Goal: Transaction & Acquisition: Purchase product/service

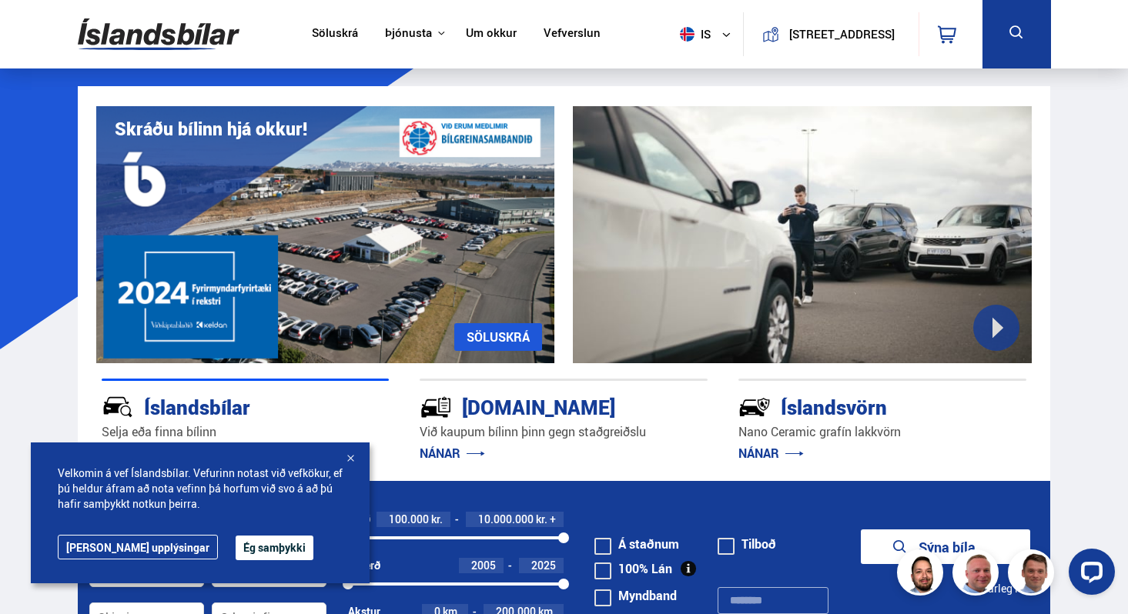
click at [236, 542] on button "Ég samþykki" at bounding box center [275, 548] width 78 height 25
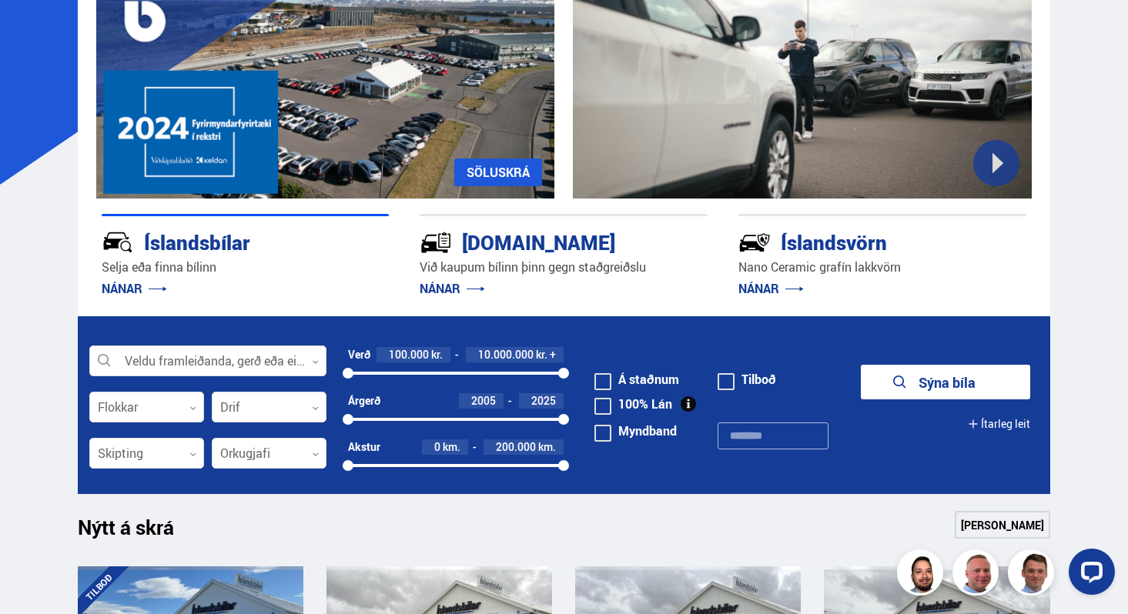
scroll to position [179, 0]
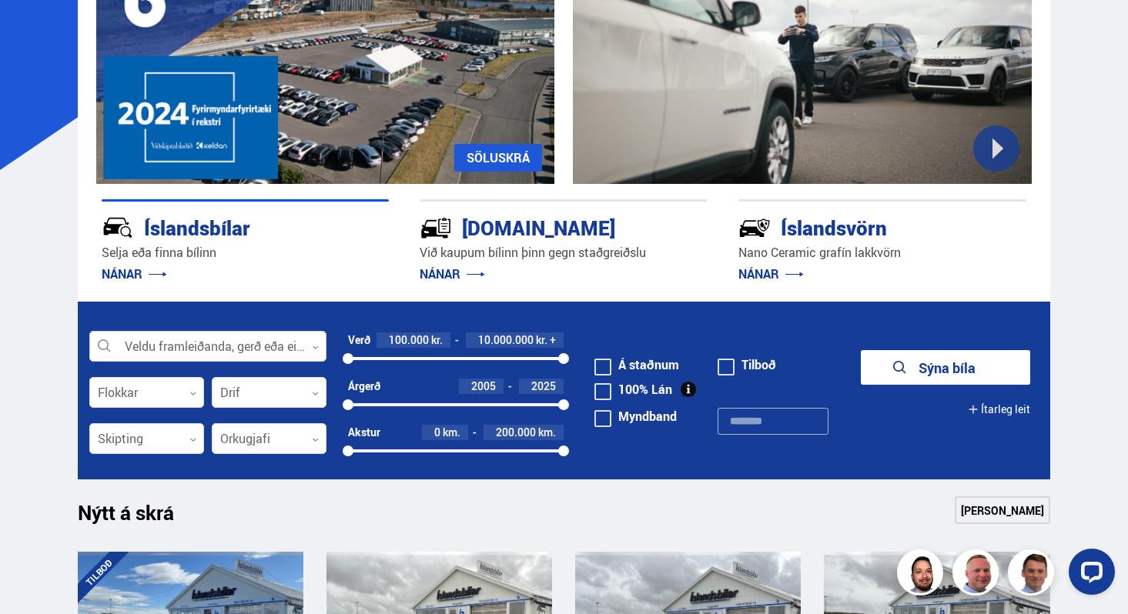
click at [287, 348] on div at bounding box center [207, 347] width 237 height 31
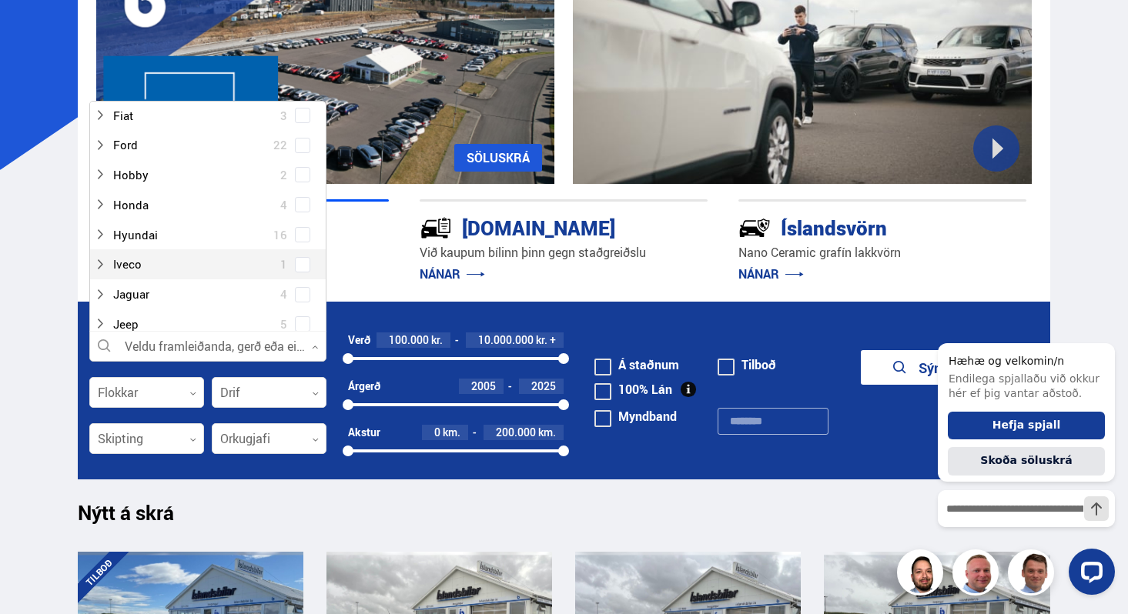
scroll to position [297, 0]
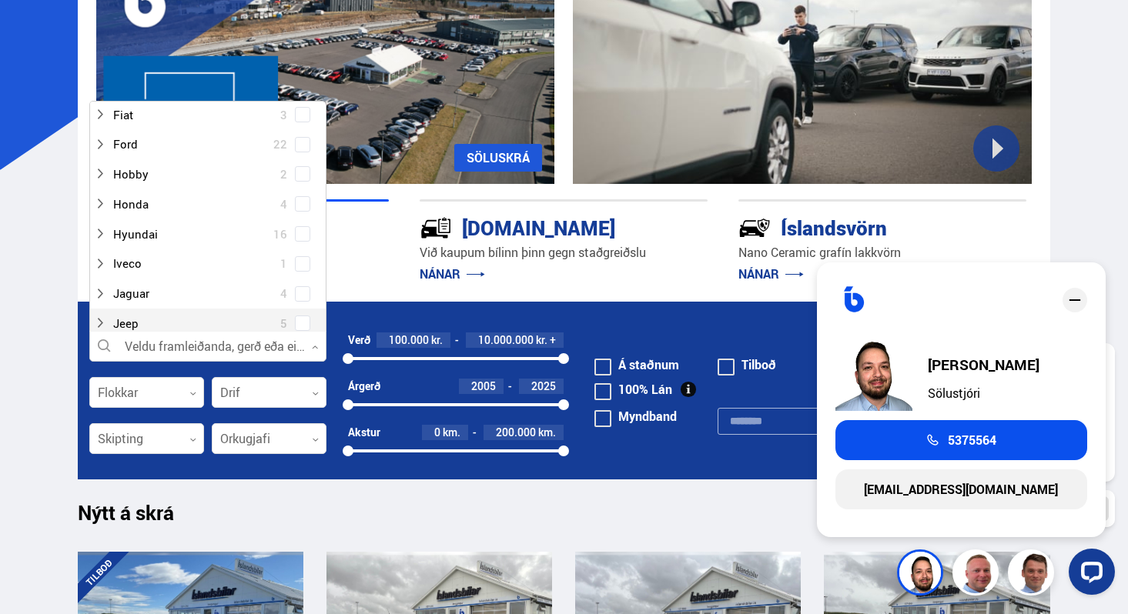
click at [1073, 297] on icon "close" at bounding box center [1075, 300] width 18 height 18
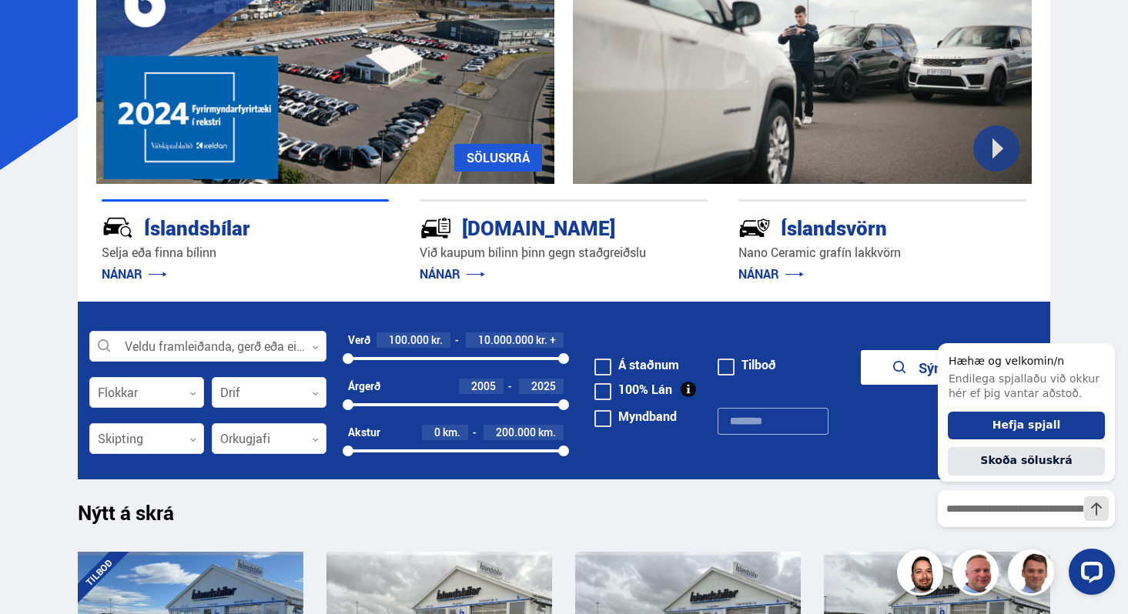
click at [1027, 567] on div at bounding box center [1026, 572] width 177 height 46
click at [1110, 330] on icon "Hide greeting" at bounding box center [1105, 331] width 18 height 18
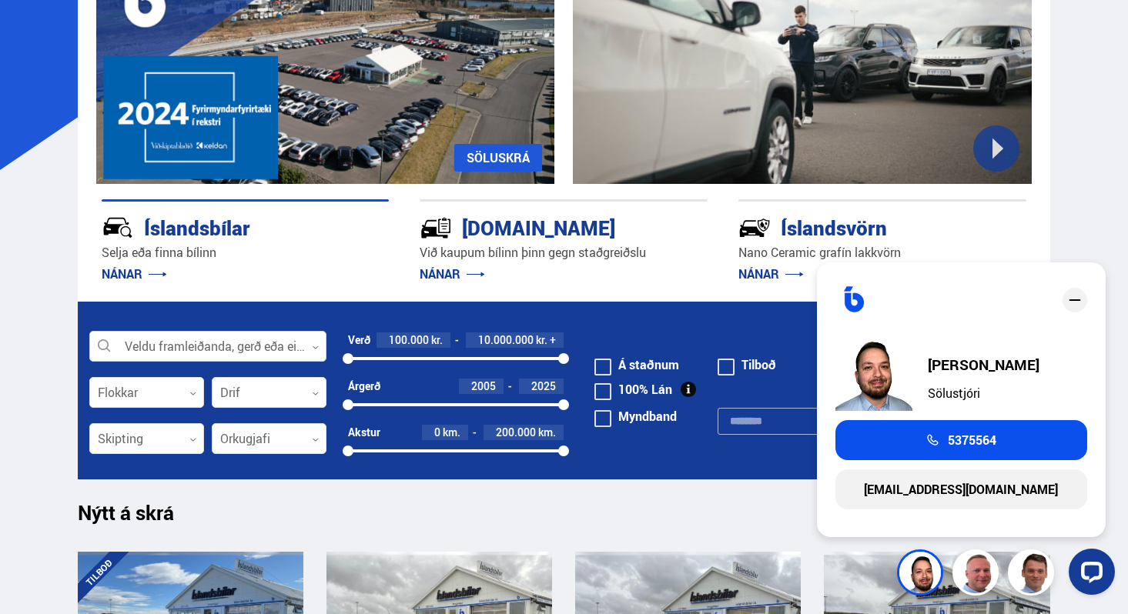
drag, startPoint x: 328, startPoint y: 356, endPoint x: 311, endPoint y: 350, distance: 18.0
click at [326, 356] on form "Veldu framleiðanda, gerð eða eiginleika 0 Flokkar 0 Drif 0 Verð 100.000 kr. 10.…" at bounding box center [564, 391] width 972 height 178
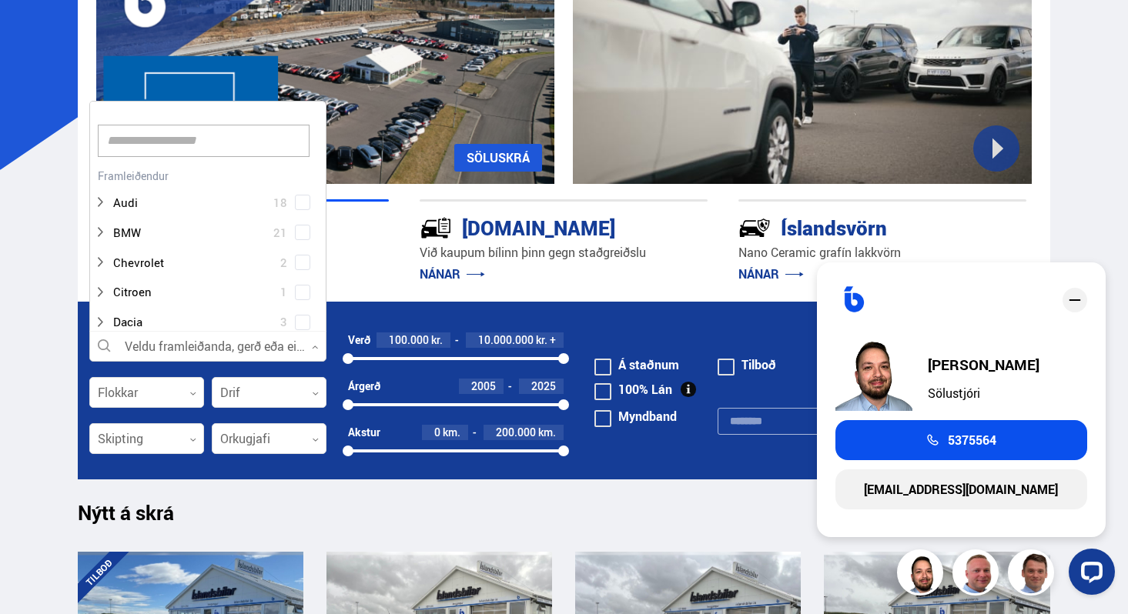
click at [311, 350] on div at bounding box center [207, 347] width 237 height 31
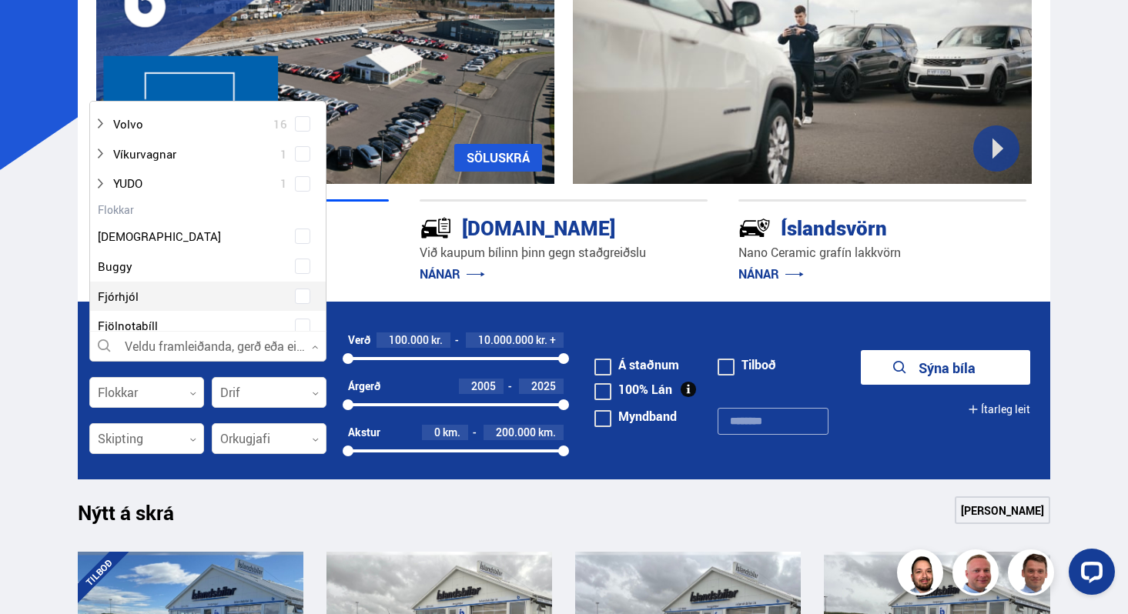
scroll to position [1191, 0]
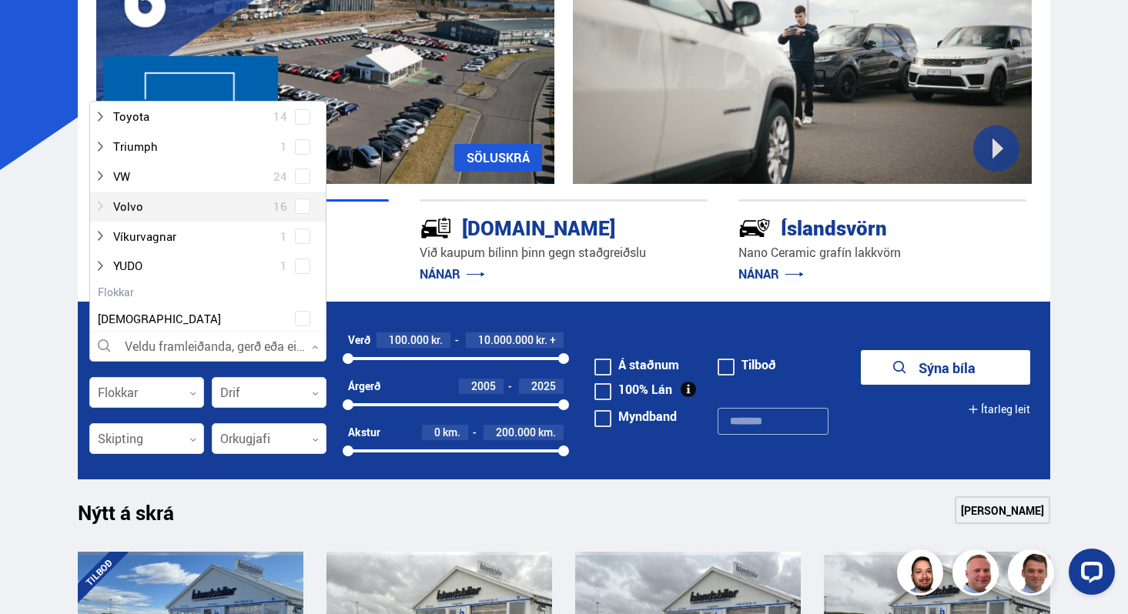
click at [210, 201] on div at bounding box center [192, 207] width 197 height 22
click at [300, 205] on span at bounding box center [303, 206] width 6 height 6
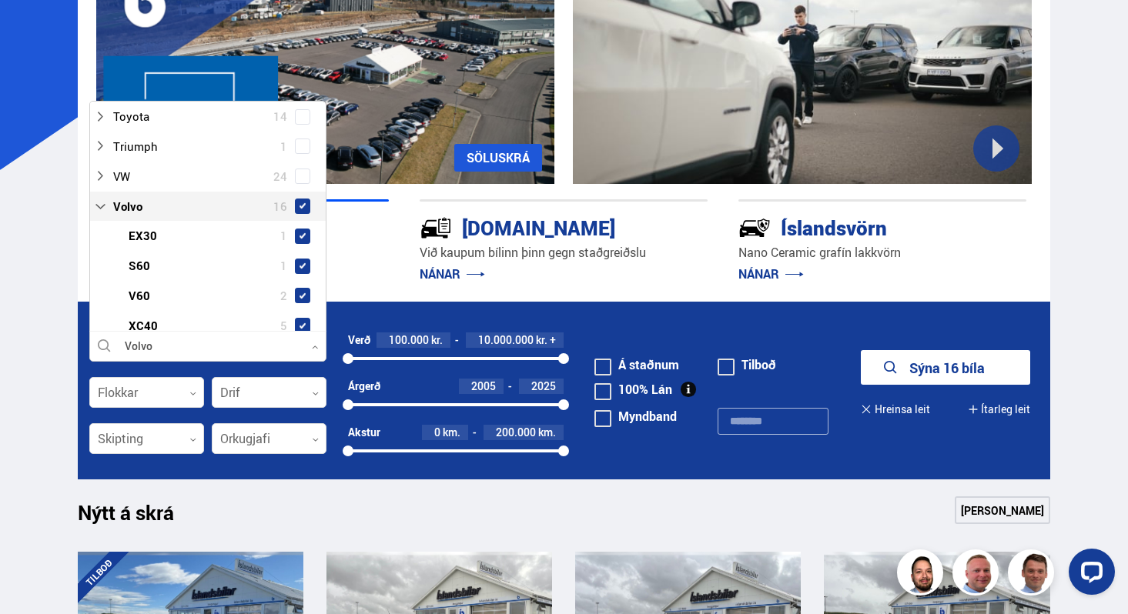
click at [941, 368] on button "Sýna 16 bíla" at bounding box center [945, 367] width 169 height 35
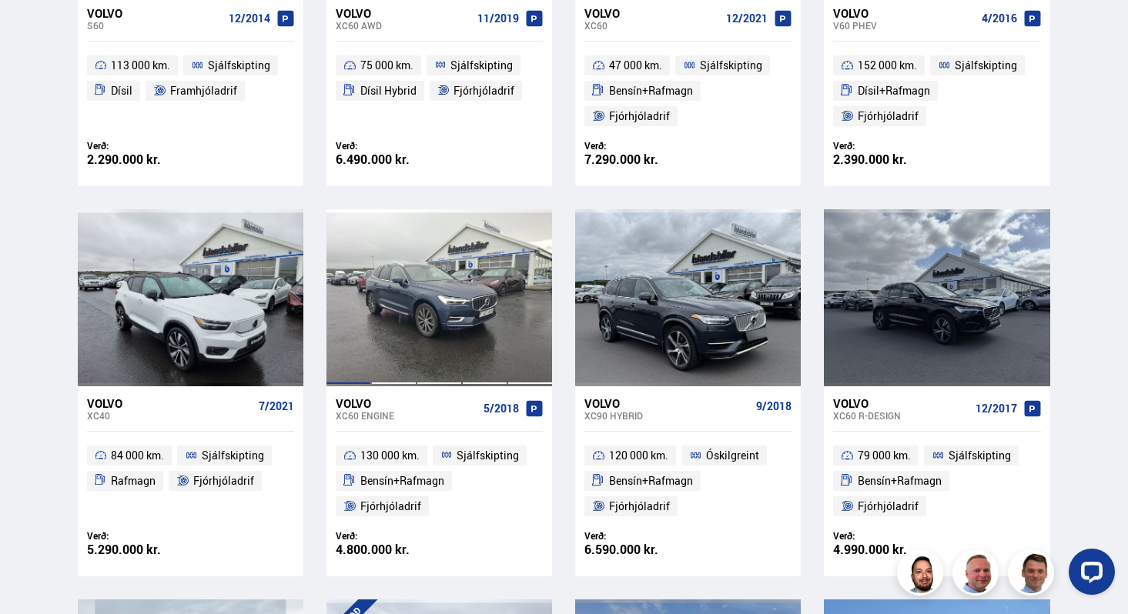
scroll to position [547, 0]
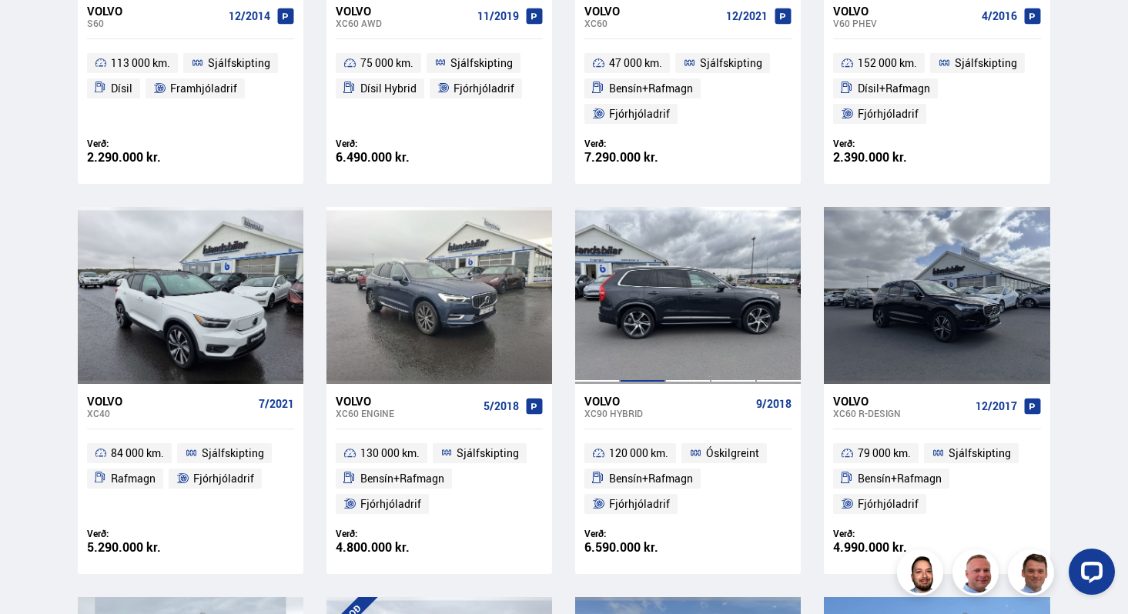
click at [631, 309] on div at bounding box center [642, 295] width 45 height 177
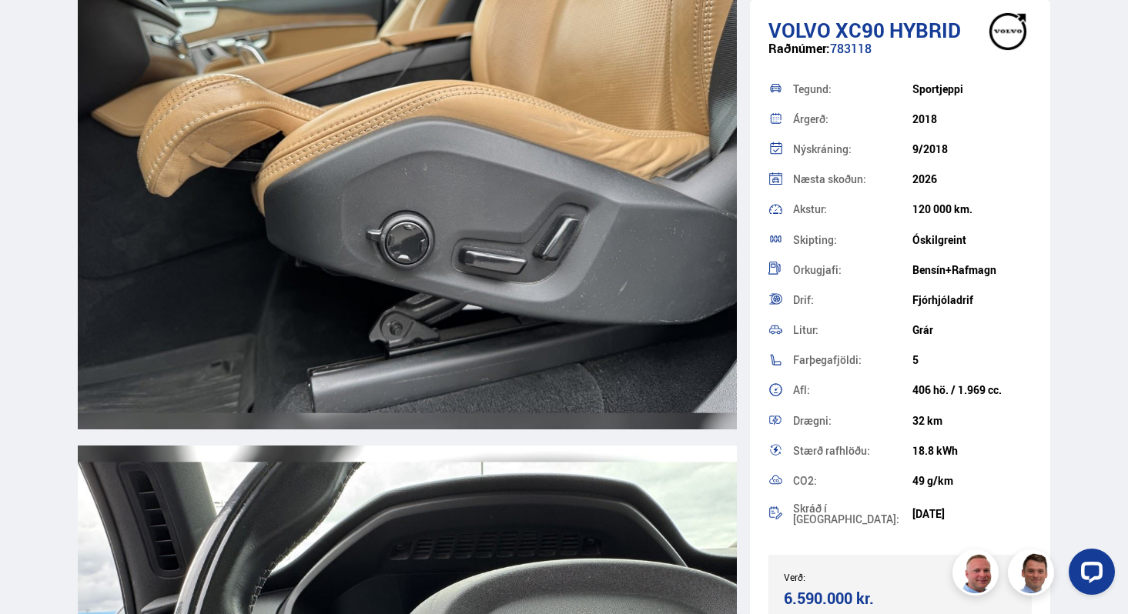
scroll to position [14441, 0]
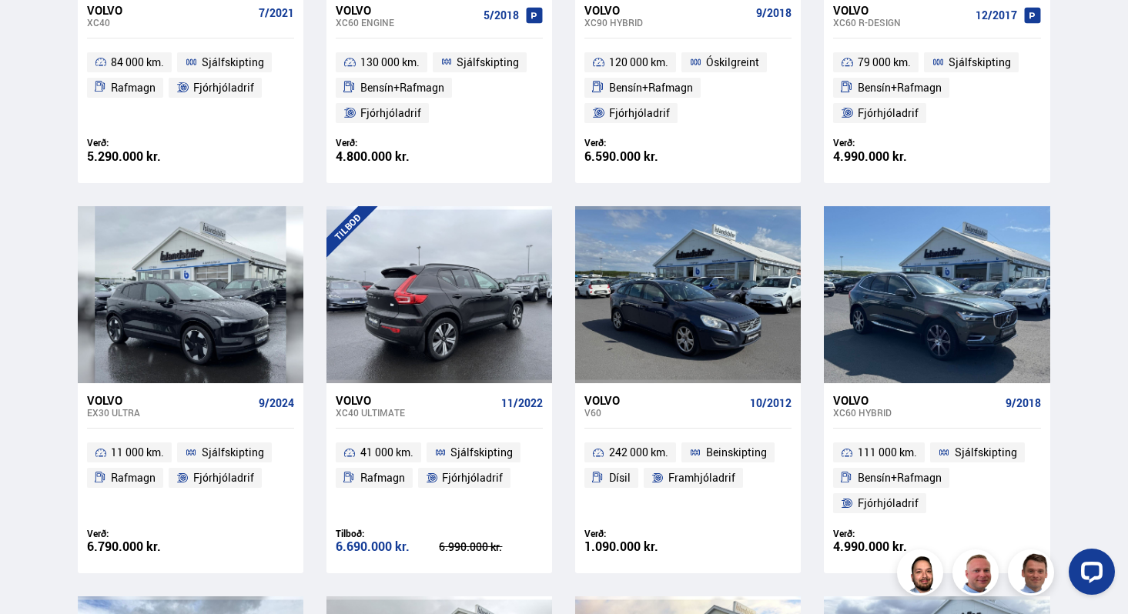
scroll to position [939, 0]
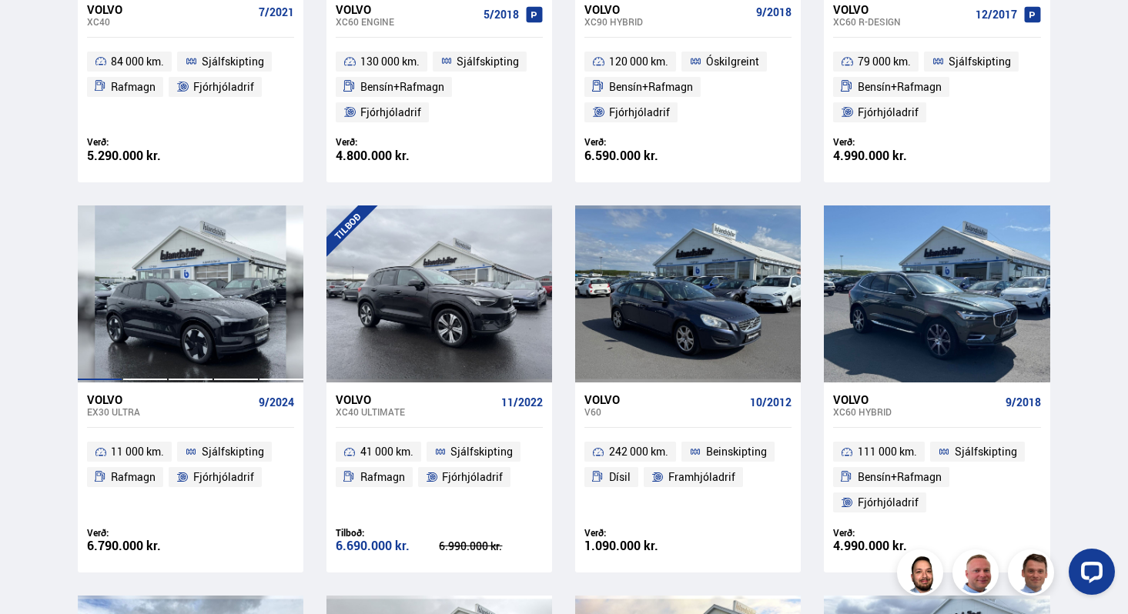
click at [115, 380] on div at bounding box center [99, 294] width 45 height 177
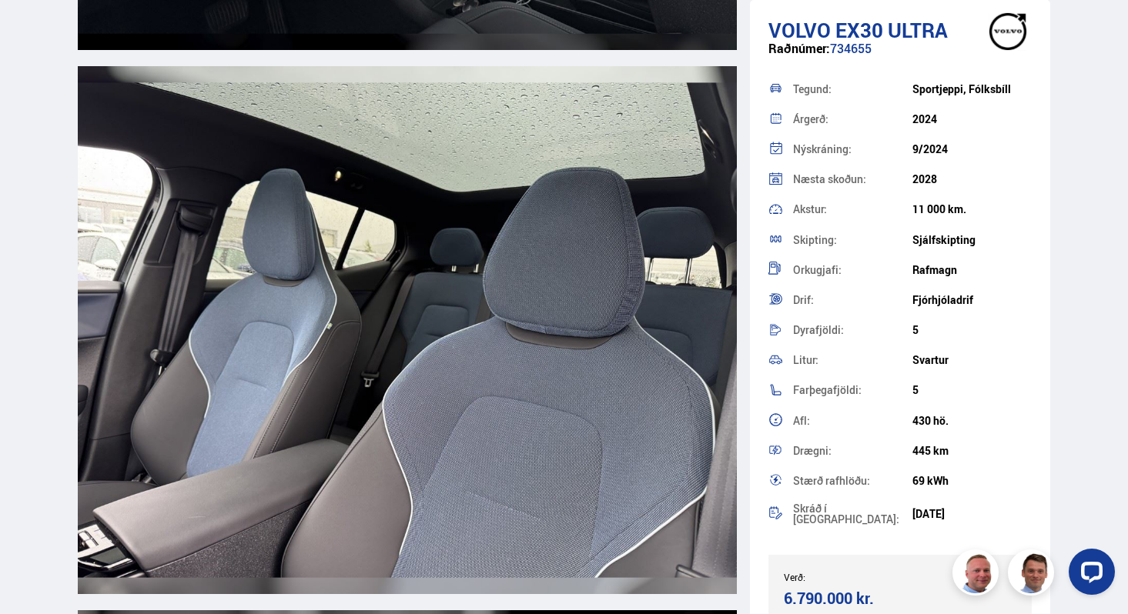
scroll to position [8457, 0]
